Goal: Information Seeking & Learning: Learn about a topic

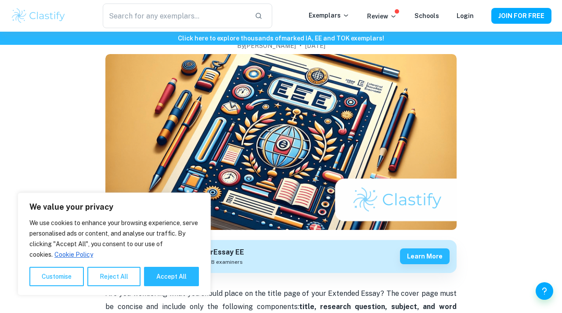
scroll to position [72, 0]
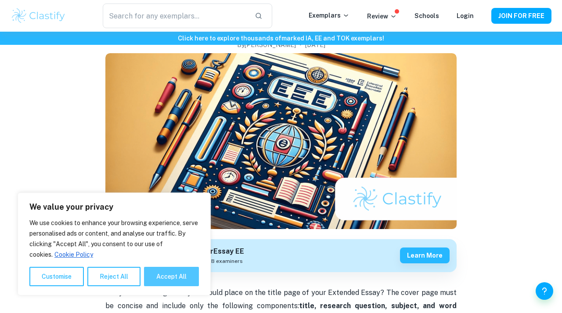
click at [156, 272] on button "Accept All" at bounding box center [171, 276] width 55 height 19
checkbox input "true"
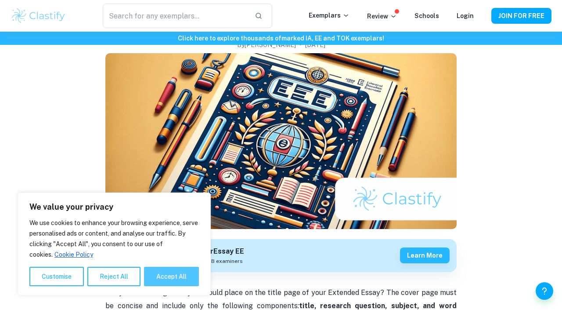
checkbox input "true"
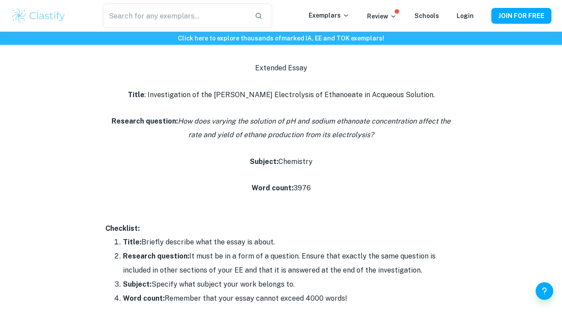
scroll to position [353, 0]
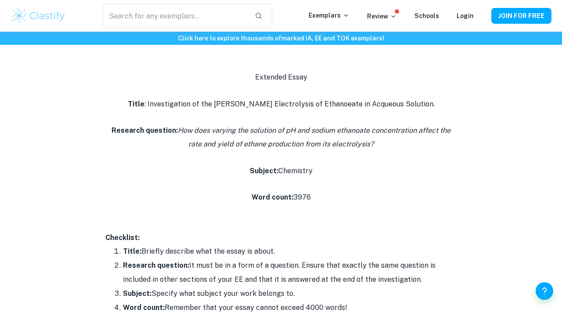
click at [196, 115] on p "Title : Investigation of the [PERSON_NAME] Electrolysis of Ethanoeate in Acqueo…" at bounding box center [280, 124] width 351 height 54
click at [203, 10] on input "text" at bounding box center [175, 16] width 145 height 25
type input "c"
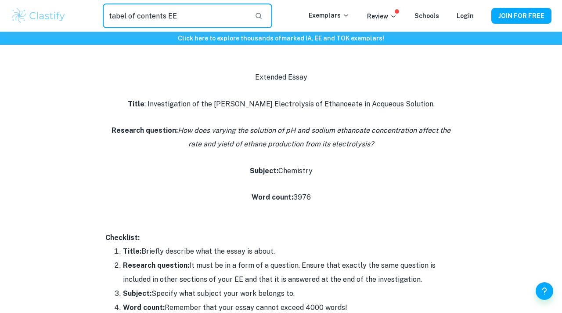
type input "tabel of contents EE"
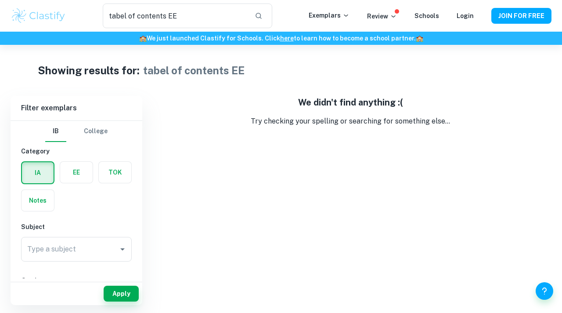
click at [70, 165] on label "button" at bounding box center [76, 172] width 32 height 21
click at [0, 0] on input "radio" at bounding box center [0, 0] width 0 height 0
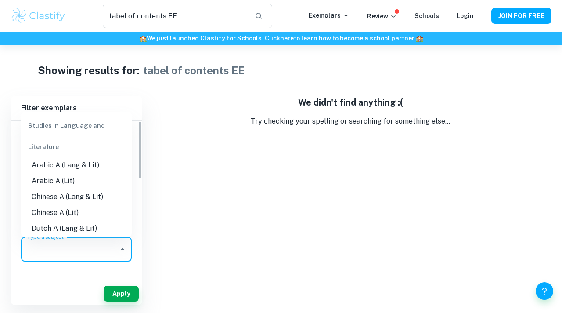
click at [91, 252] on input "Type a subject" at bounding box center [70, 249] width 90 height 17
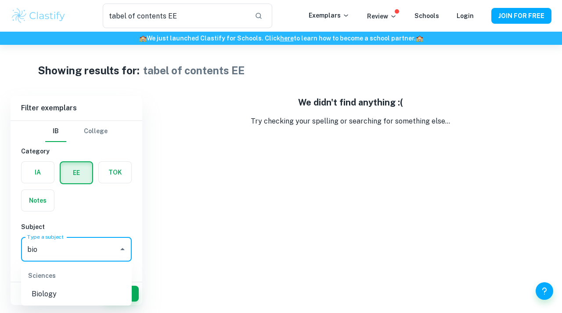
click at [72, 296] on li "Biology" at bounding box center [76, 294] width 111 height 16
type input "Biology"
click at [119, 292] on button "Apply" at bounding box center [121, 293] width 35 height 16
